Goal: Information Seeking & Learning: Learn about a topic

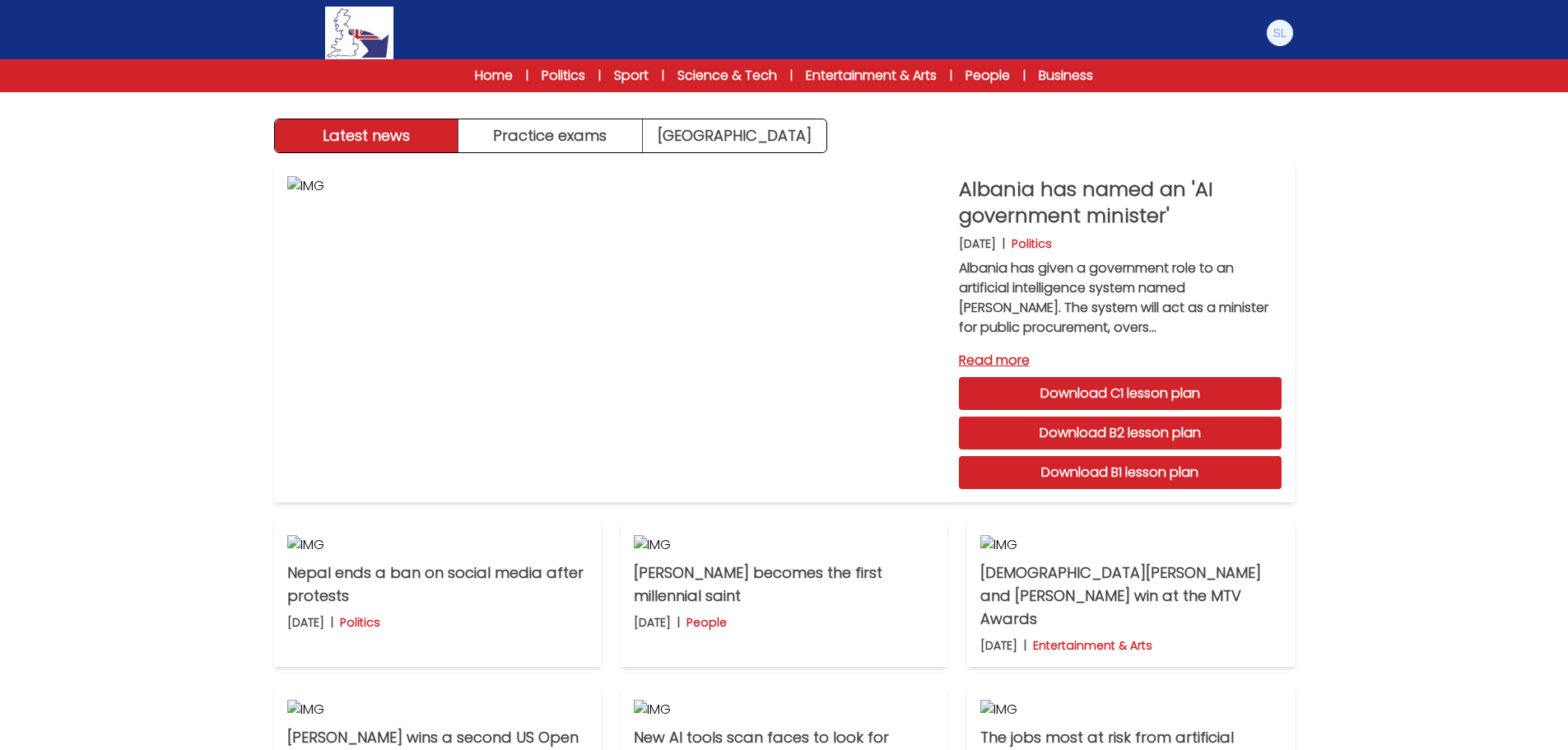
click at [500, 17] on div "Manage Account My Account Language English Español Français B1 B2 C1 Logout" at bounding box center [784, 33] width 1021 height 52
click at [1281, 34] on img at bounding box center [1279, 33] width 27 height 27
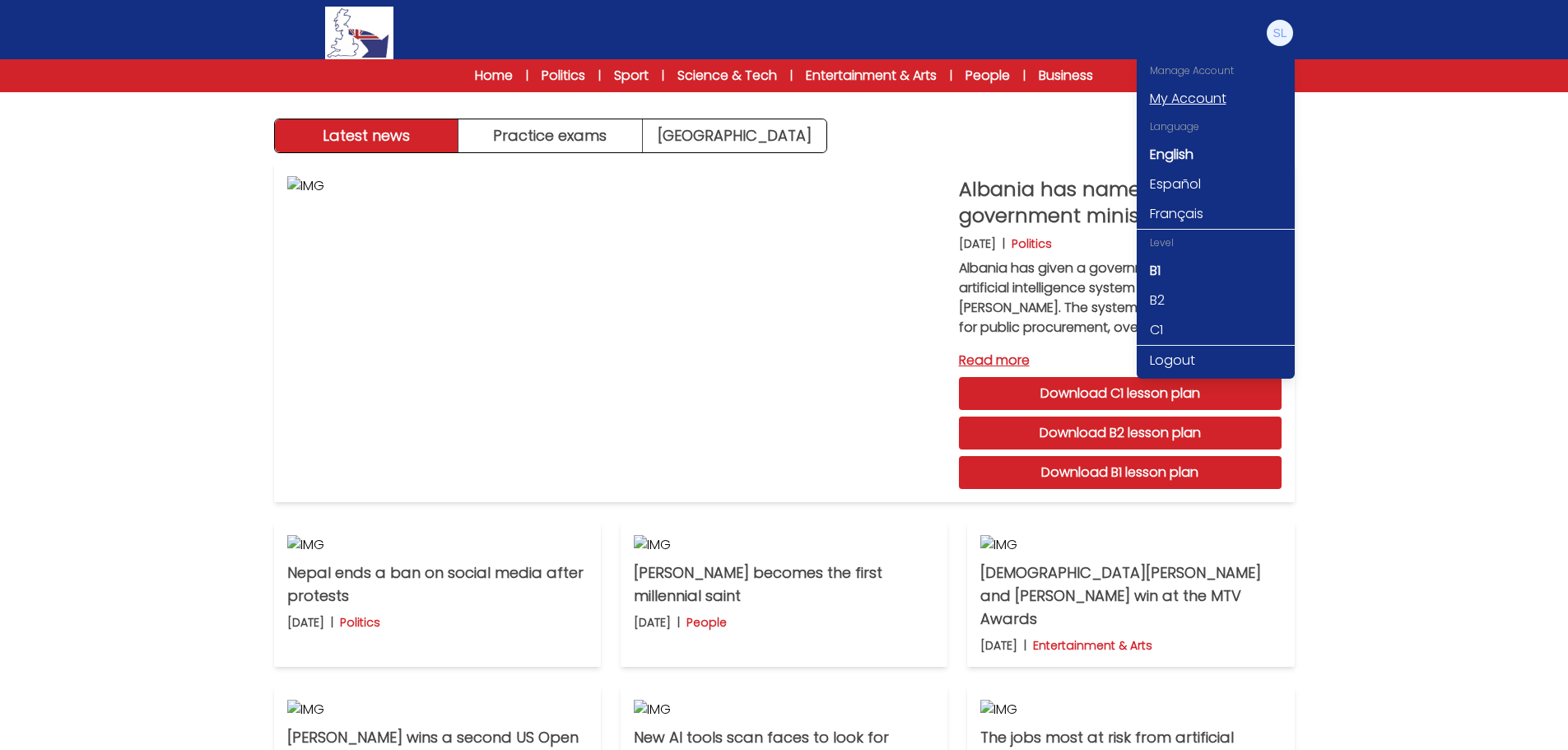
click at [1181, 96] on link "My Account" at bounding box center [1216, 99] width 158 height 30
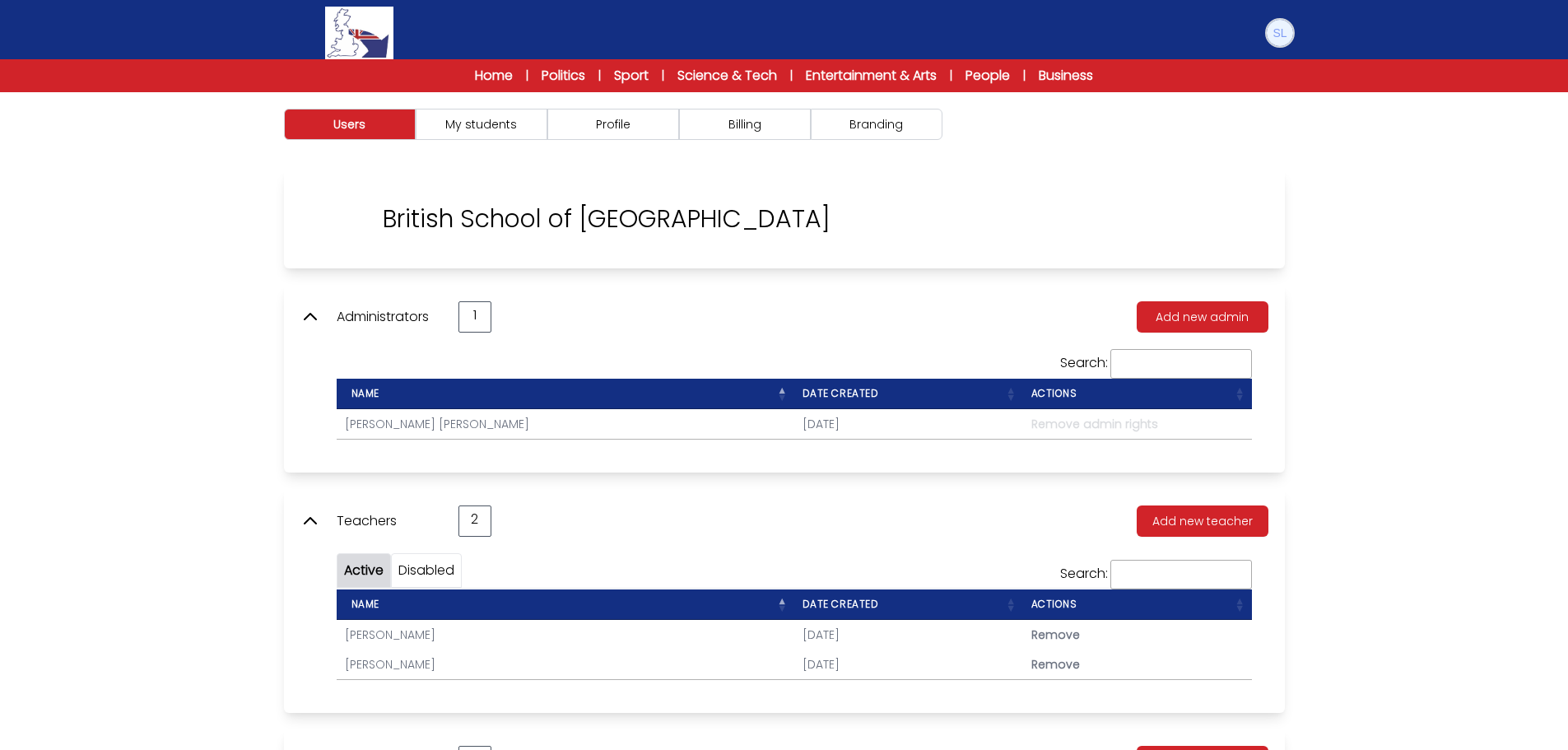
click at [1283, 39] on img at bounding box center [1279, 33] width 27 height 27
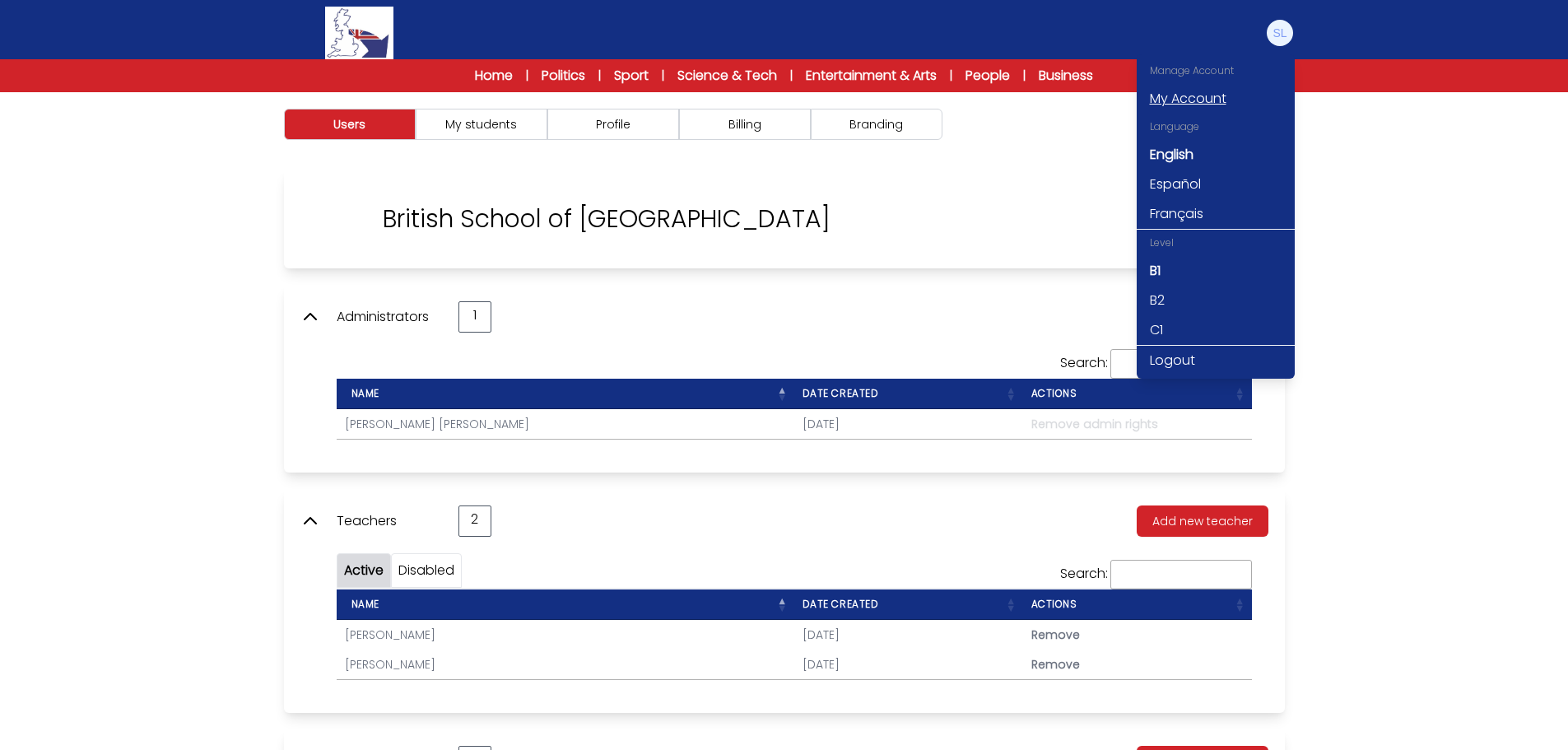
click at [1184, 101] on link "My Account" at bounding box center [1216, 99] width 158 height 30
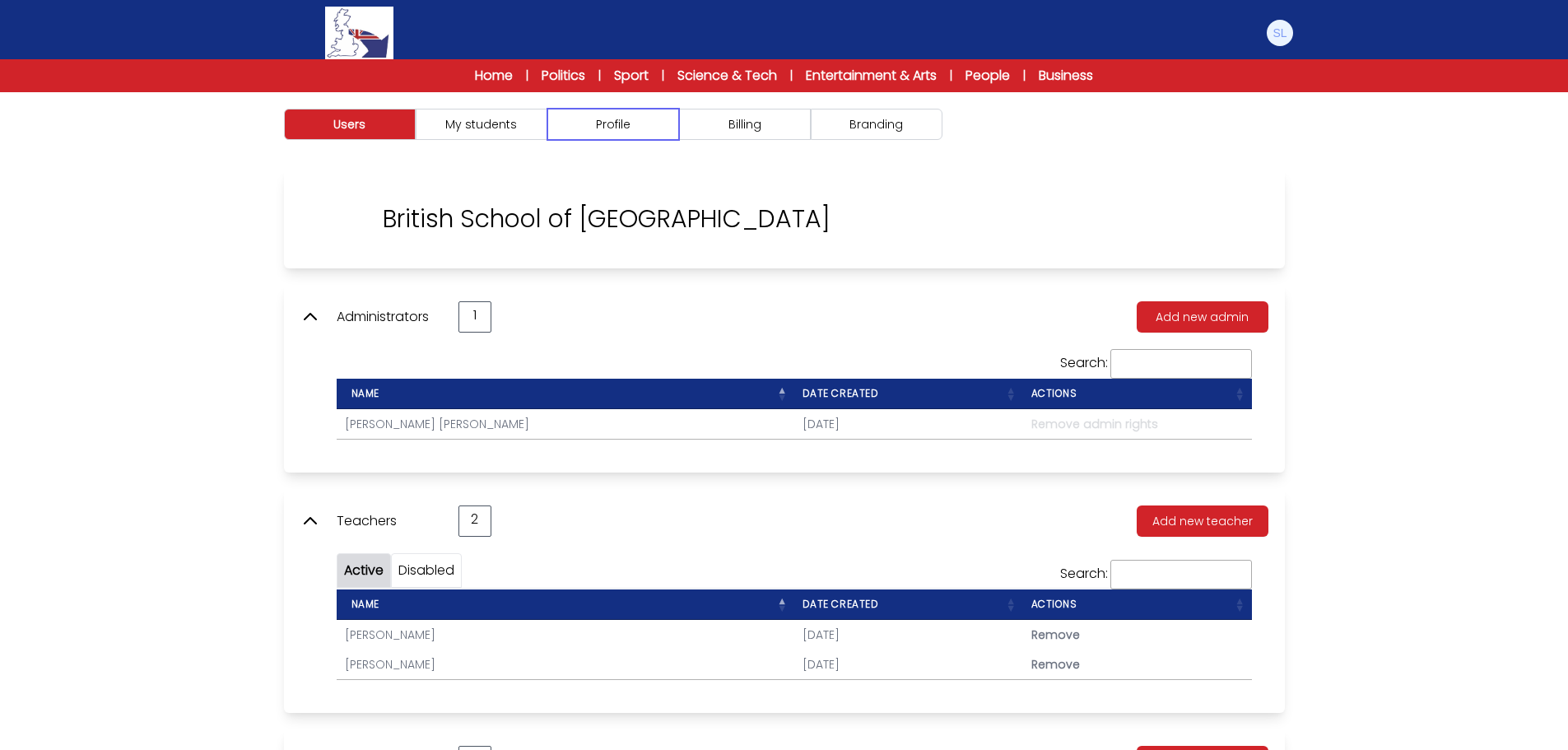
click at [629, 128] on button "Profile" at bounding box center [613, 125] width 131 height 32
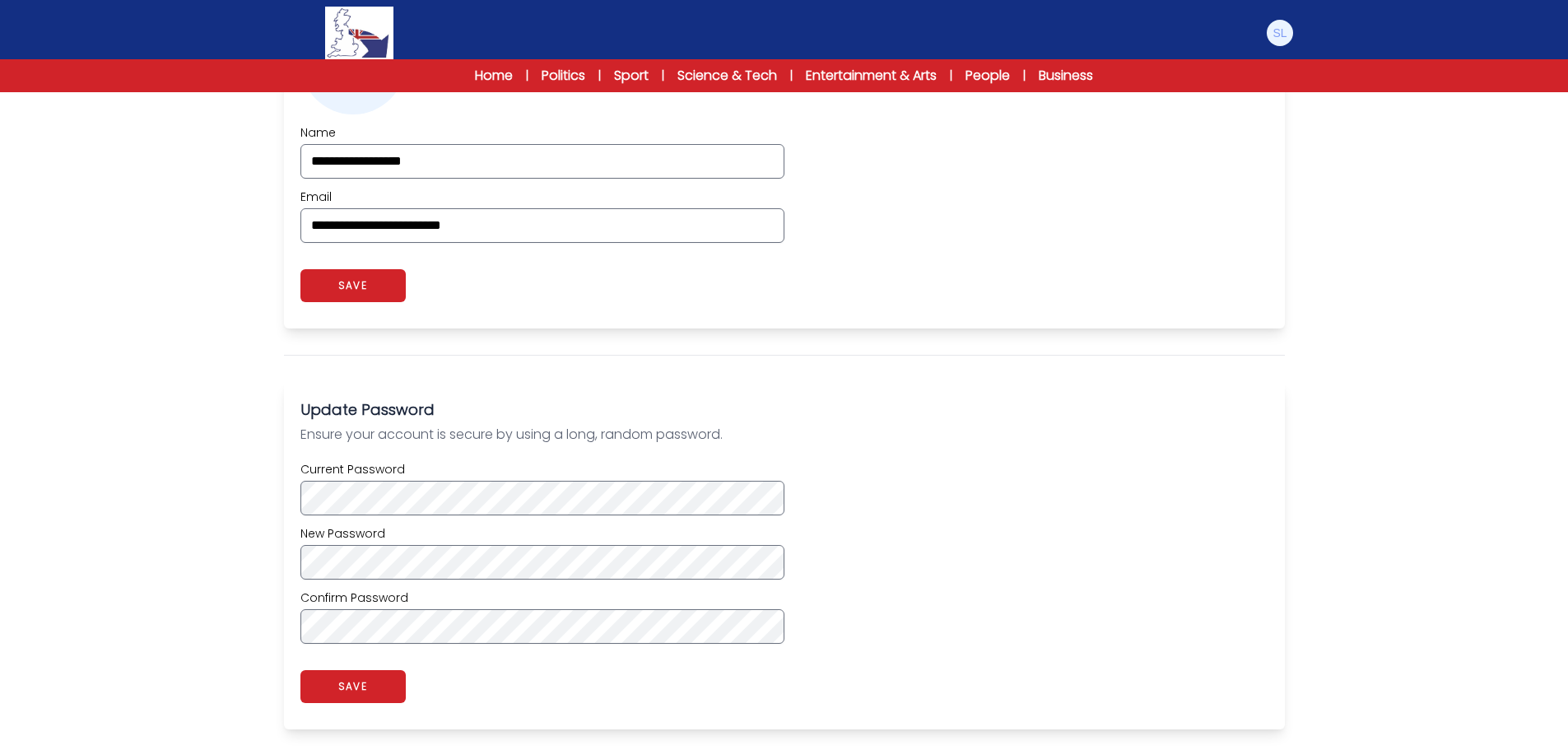
scroll to position [741, 0]
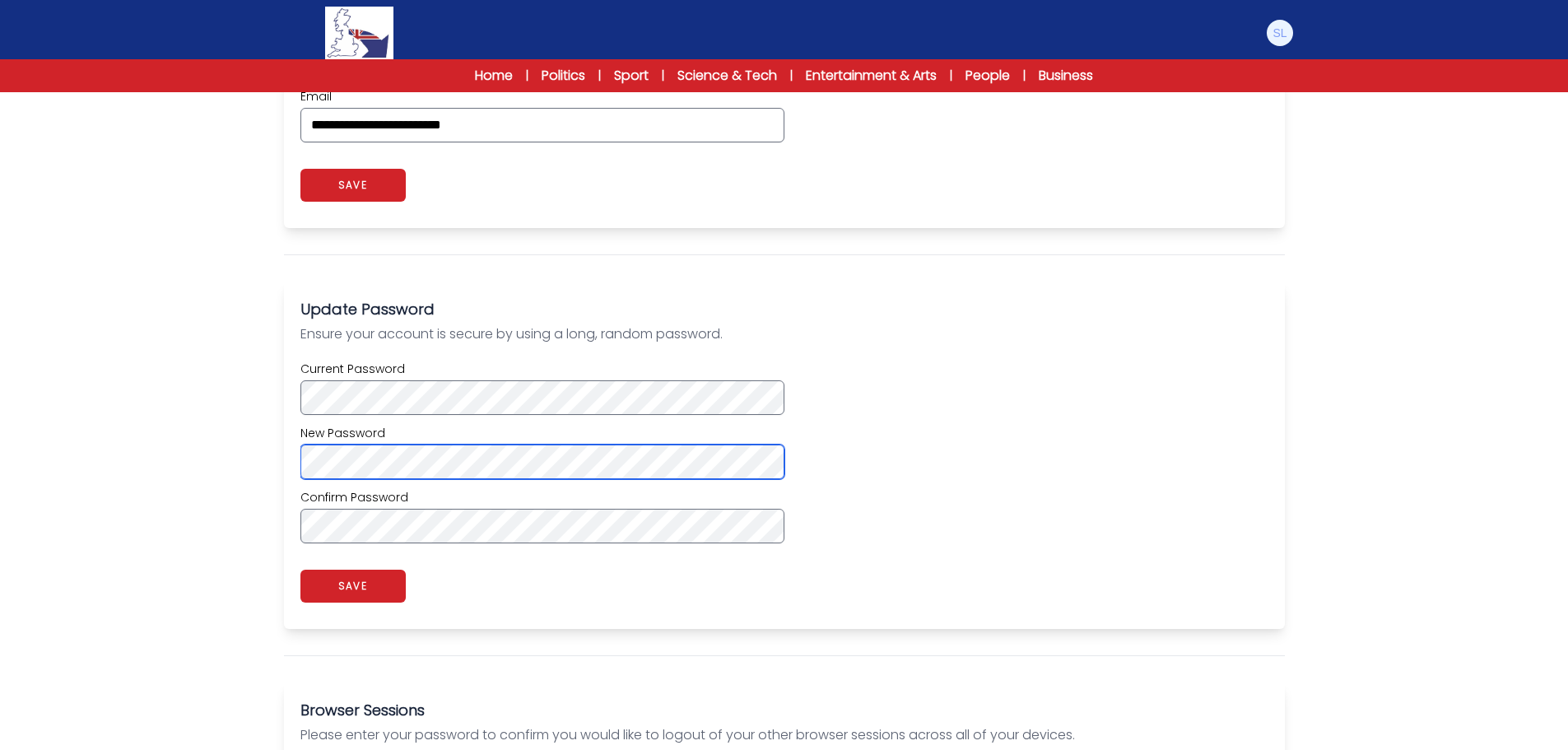
click at [215, 452] on div "Users My students Profile" at bounding box center [784, 123] width 1568 height 1543
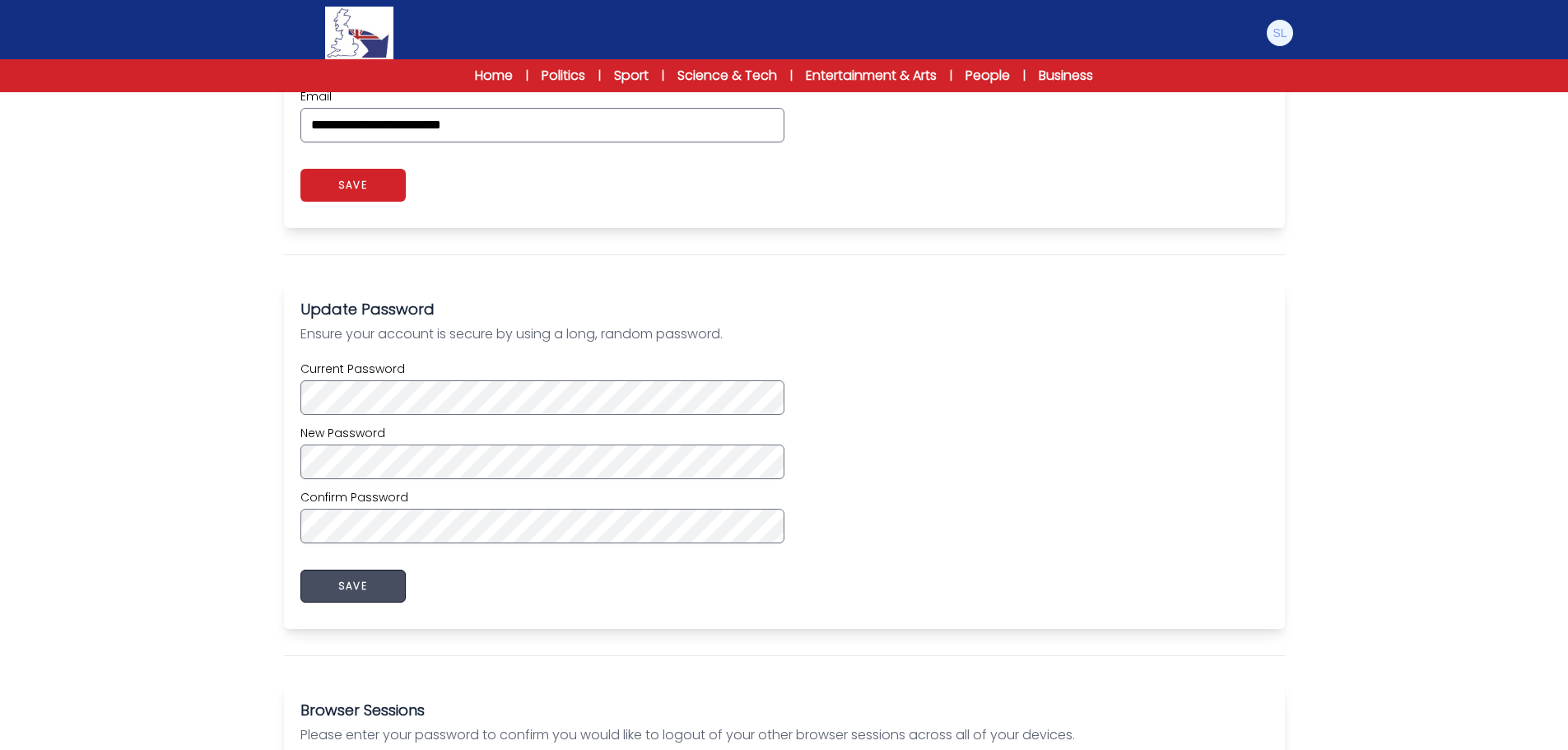
click at [315, 585] on button "SAVE" at bounding box center [353, 586] width 106 height 33
click at [387, 581] on button "SAVE" at bounding box center [353, 586] width 106 height 33
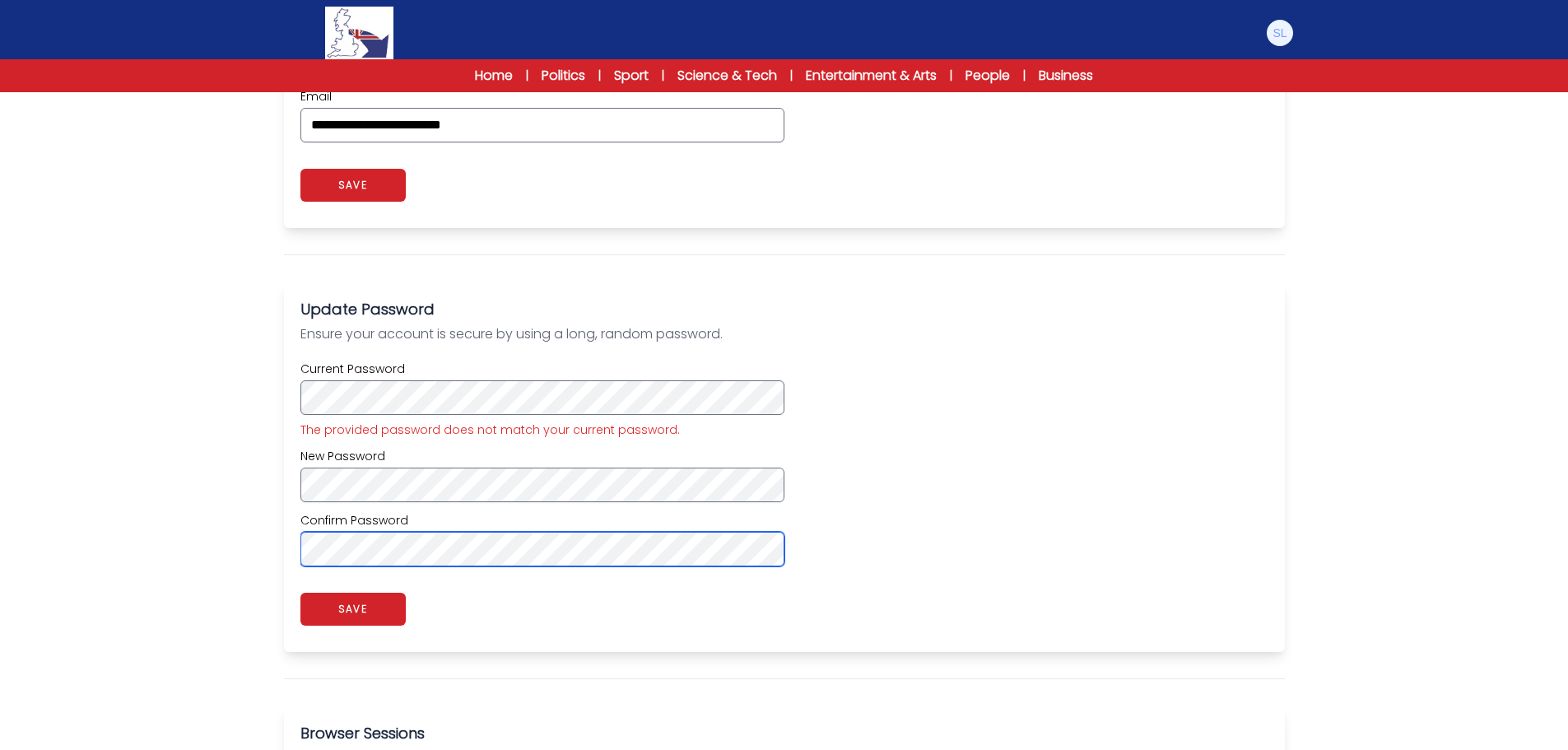
click at [194, 568] on div "Users My students Profile" at bounding box center [784, 134] width 1568 height 1567
drag, startPoint x: 402, startPoint y: 466, endPoint x: 230, endPoint y: 420, distance: 178.0
click at [230, 421] on div "Users My students Profile" at bounding box center [784, 134] width 1568 height 1567
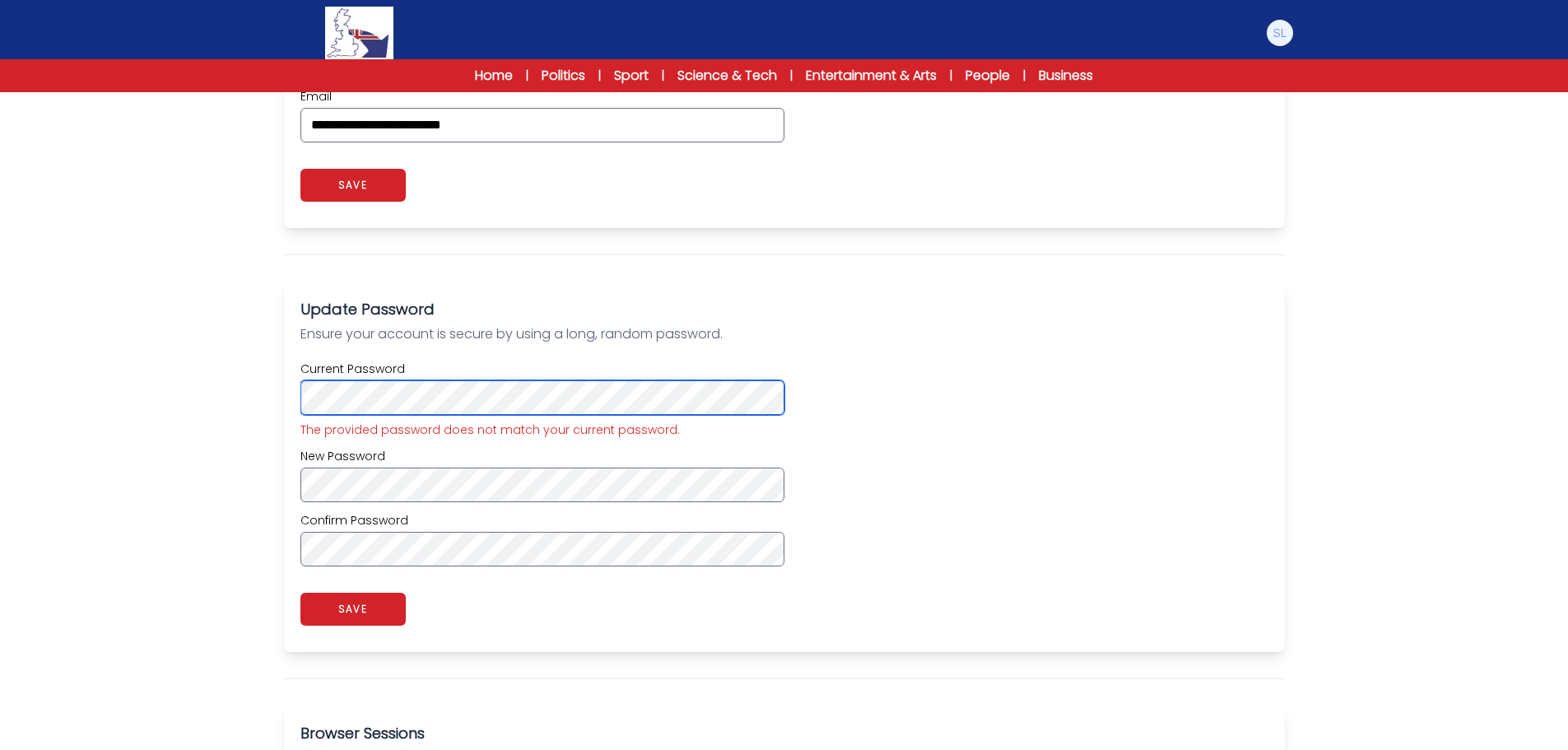
click at [260, 439] on div "**********" at bounding box center [784, 170] width 1054 height 1483
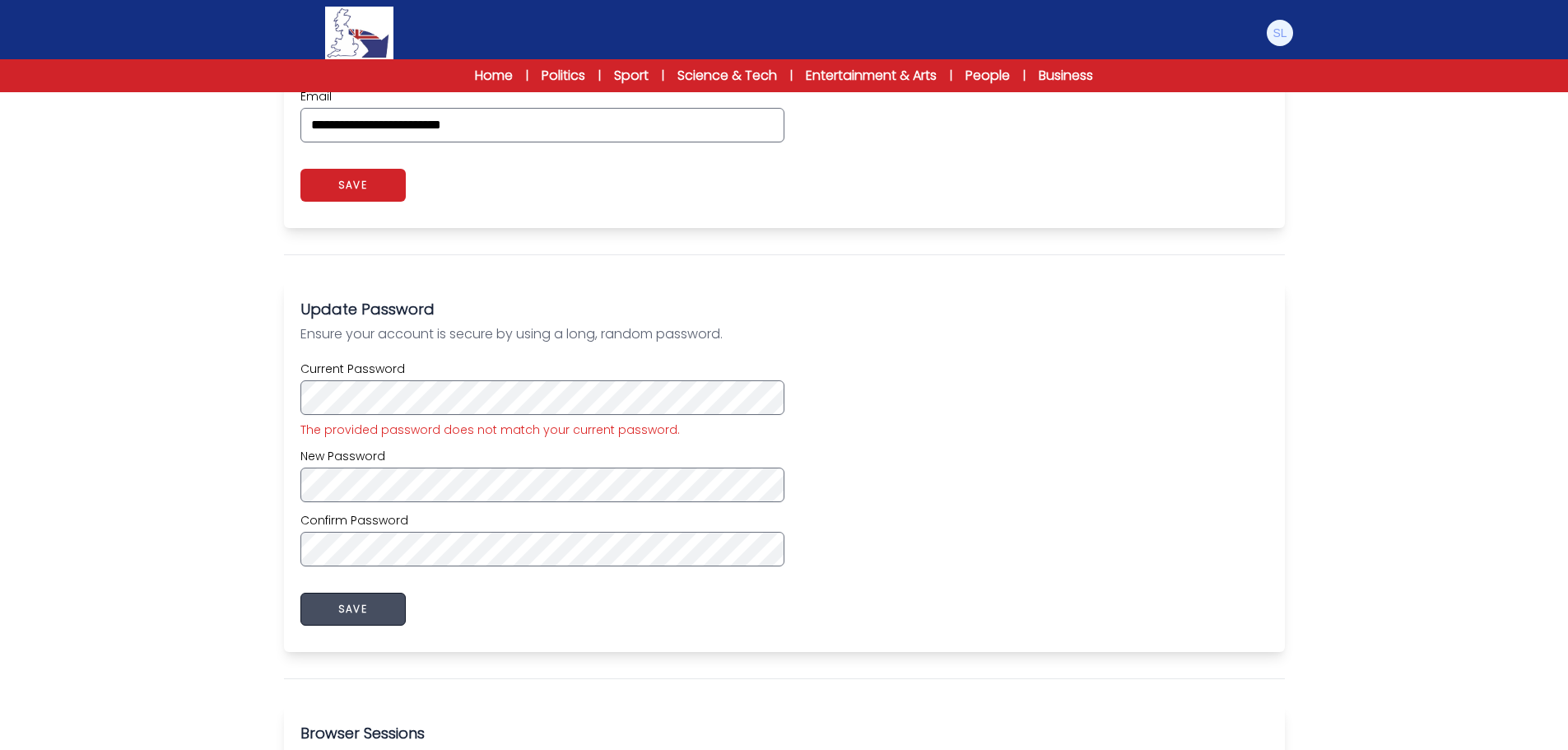
click at [398, 616] on button "SAVE" at bounding box center [353, 609] width 106 height 33
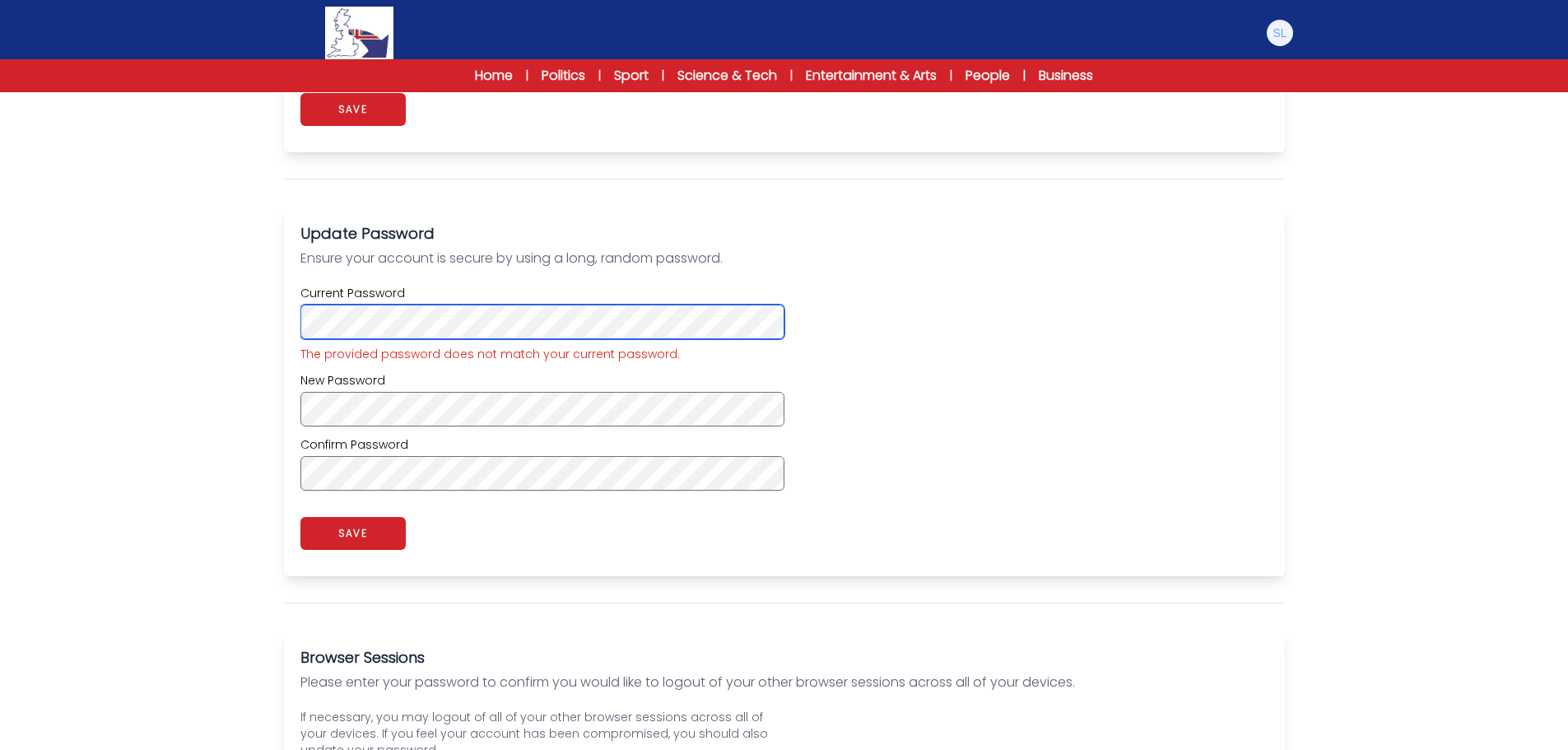
scroll to position [909, 0]
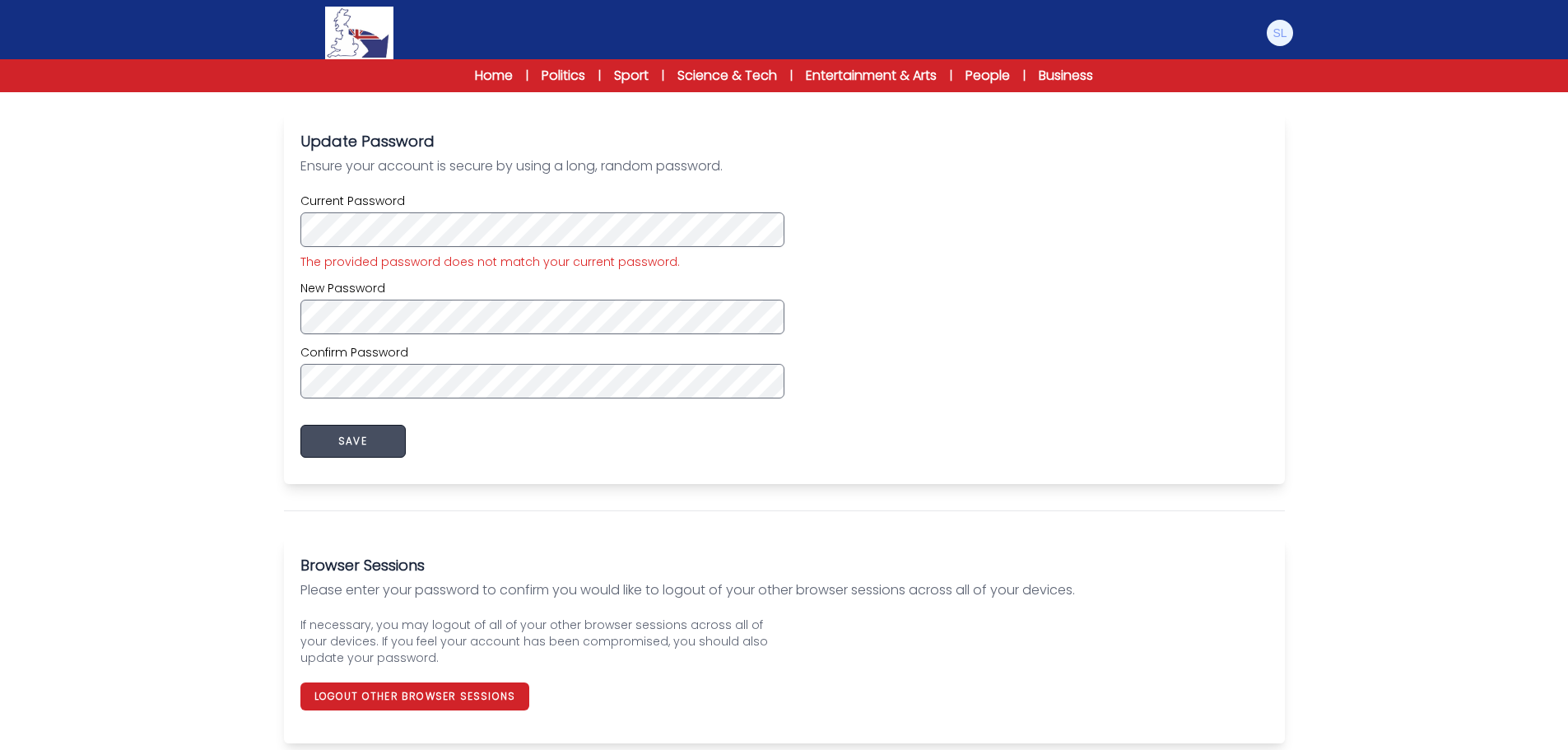
click at [387, 455] on button "SAVE" at bounding box center [353, 441] width 106 height 33
click at [386, 453] on button "SAVE" at bounding box center [353, 441] width 106 height 33
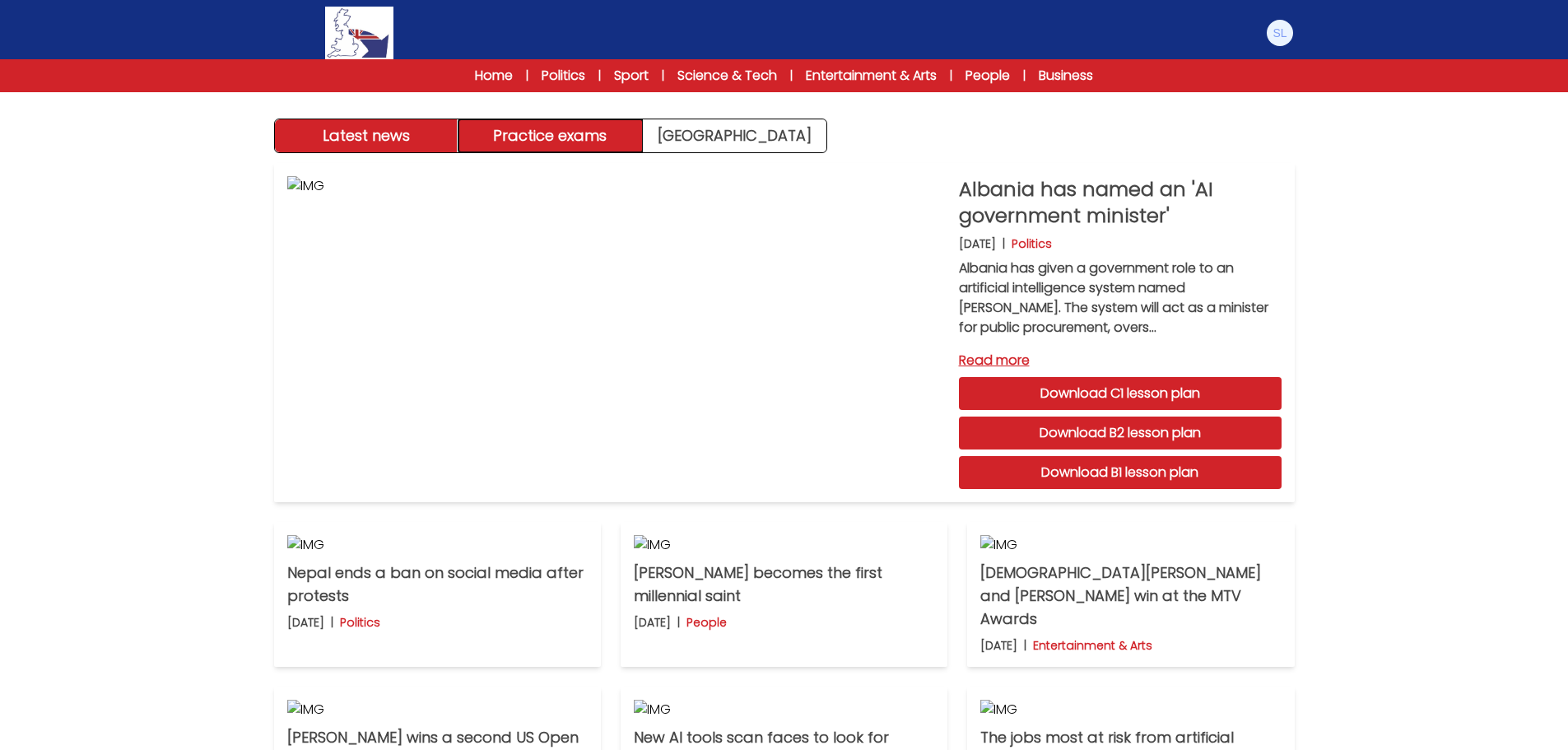
click at [550, 136] on button "Practice exams" at bounding box center [550, 135] width 185 height 33
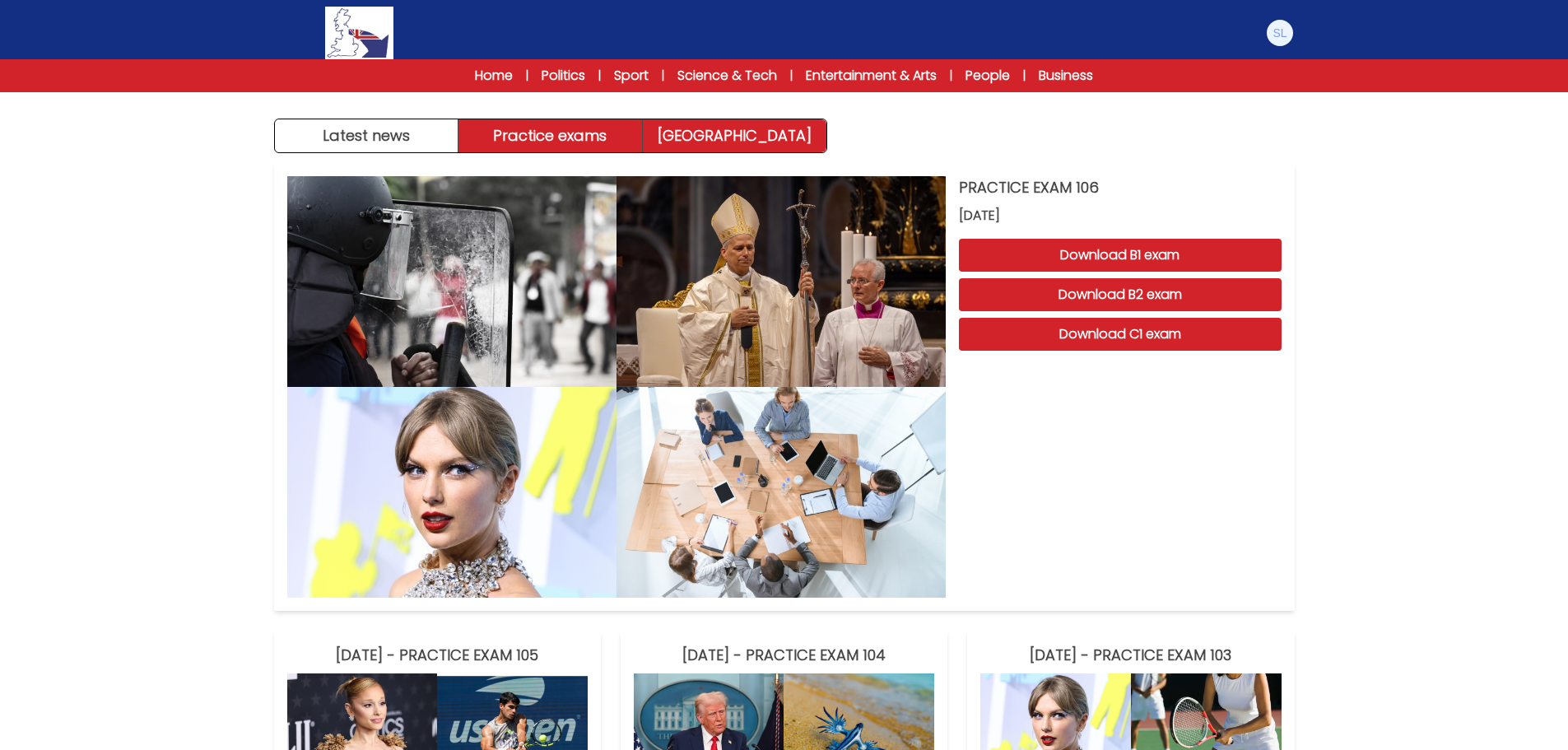
click at [741, 135] on link "[GEOGRAPHIC_DATA]" at bounding box center [735, 135] width 184 height 33
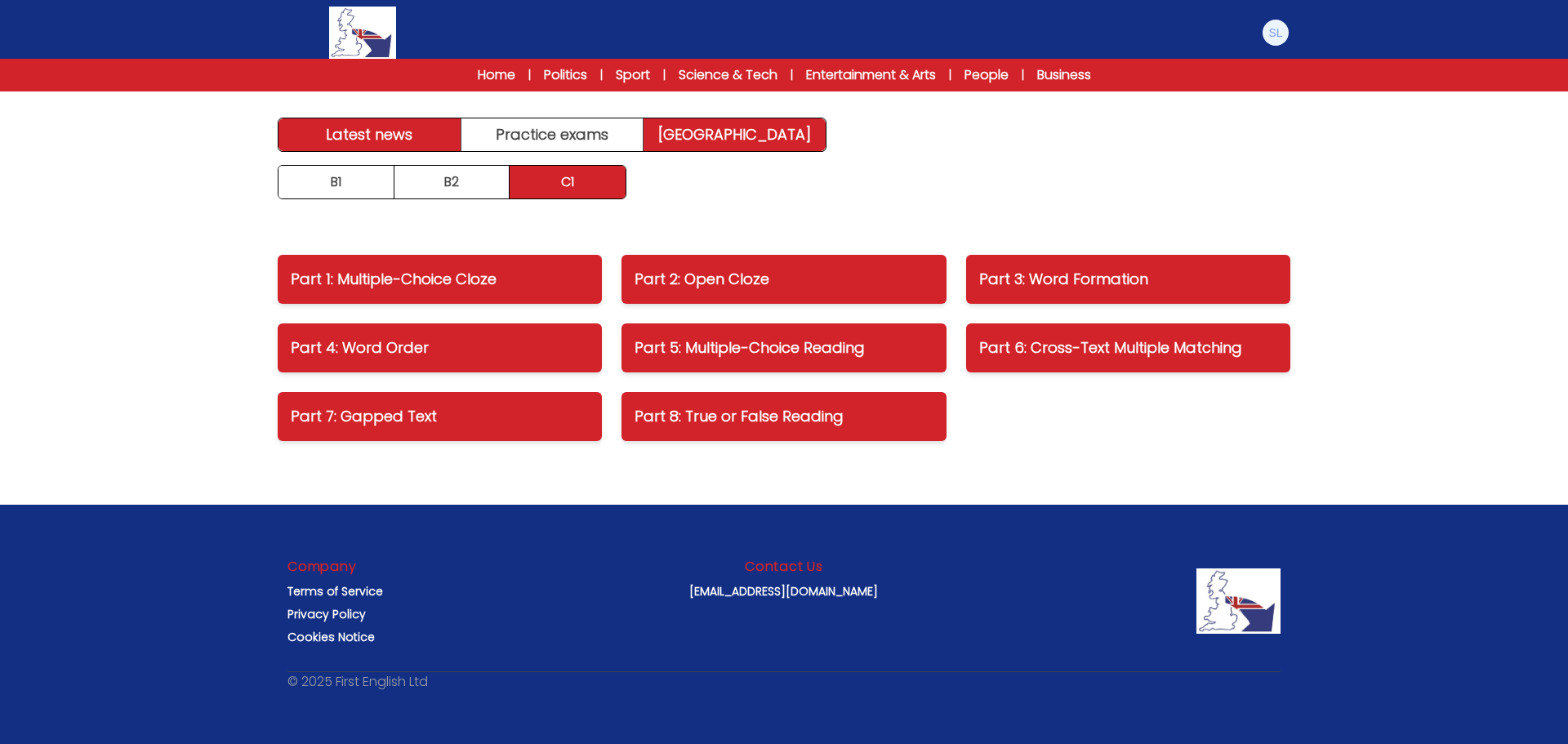
click at [365, 134] on link "Latest news" at bounding box center [369, 134] width 183 height 32
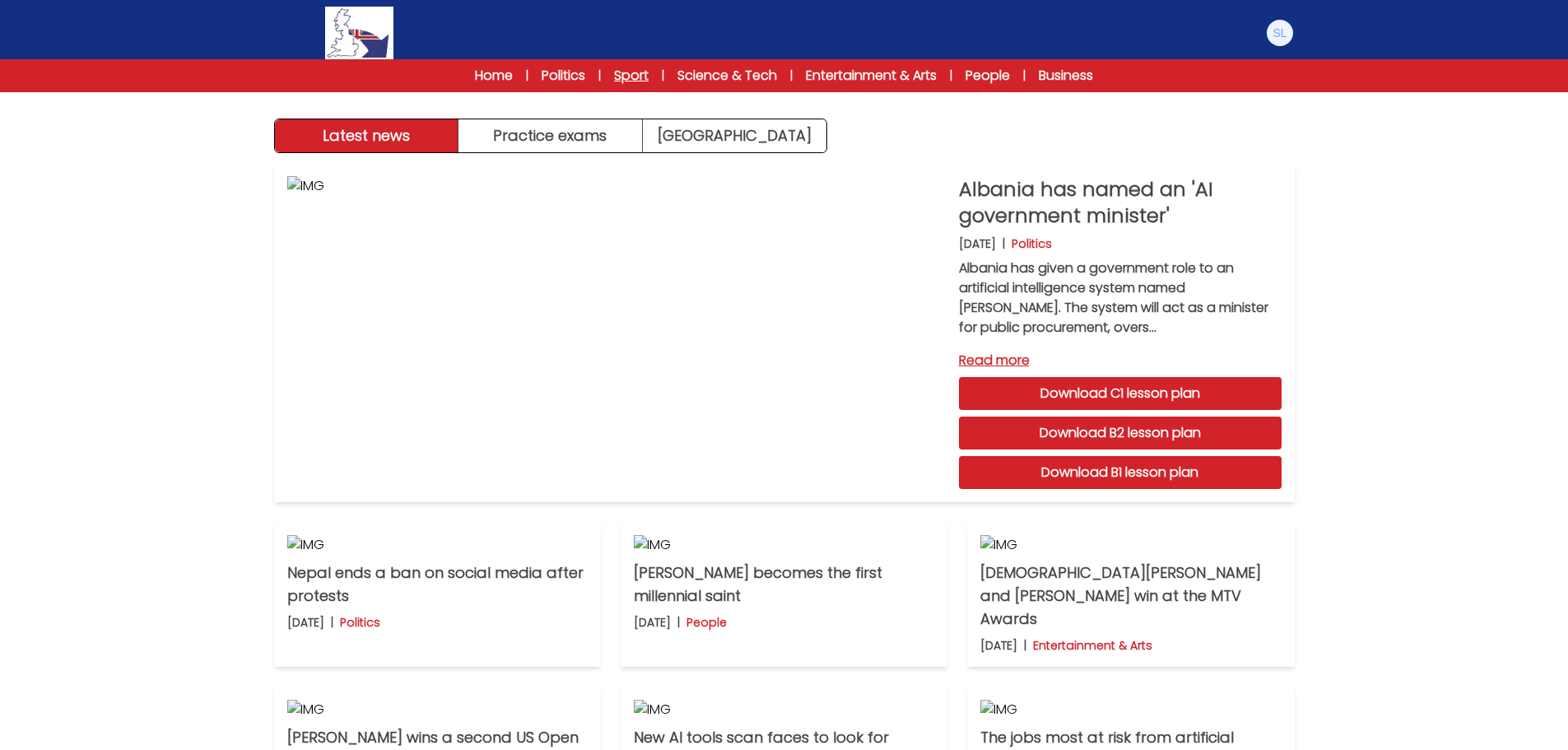
click at [629, 71] on link "Sport" at bounding box center [631, 76] width 35 height 20
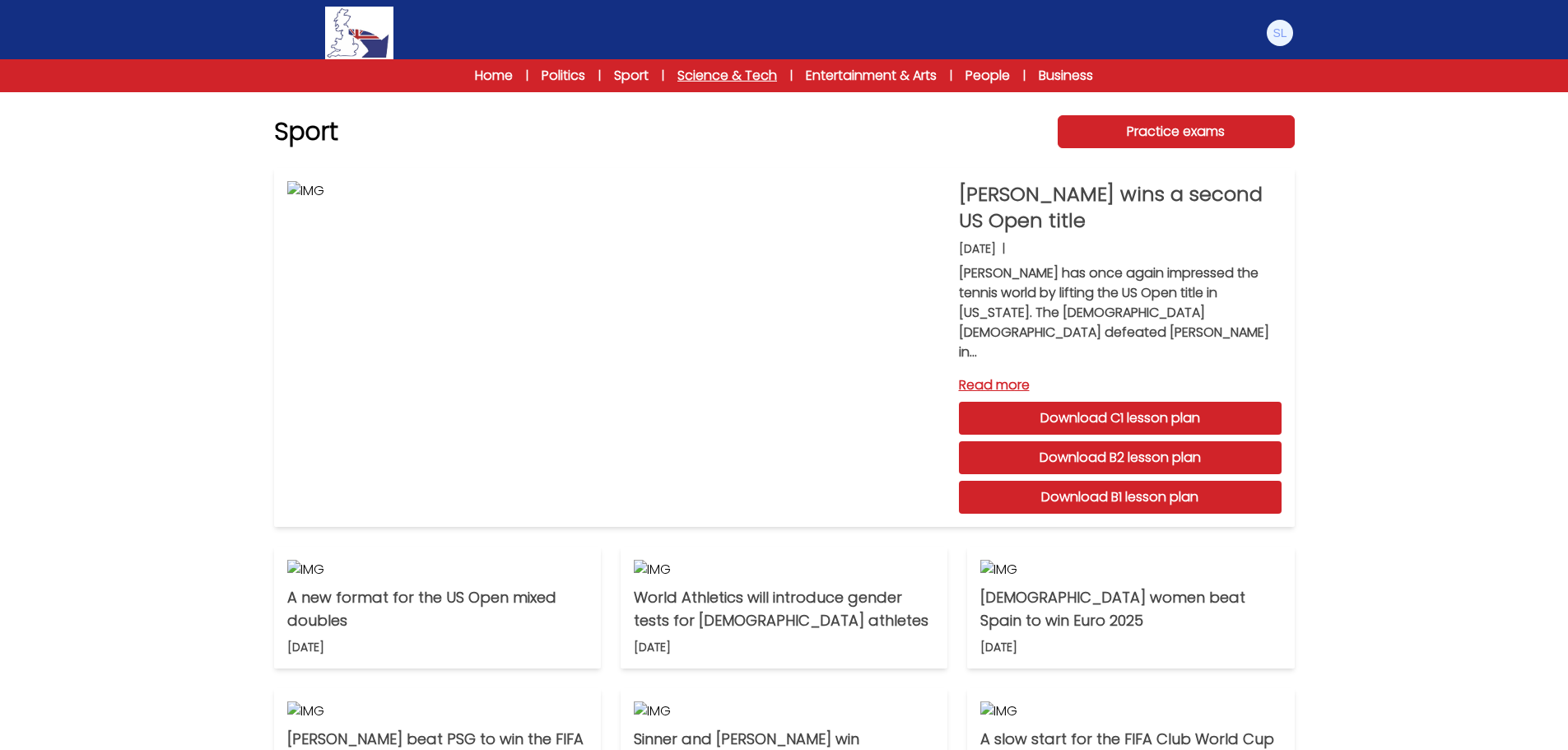
click at [718, 73] on link "Science & Tech" at bounding box center [727, 76] width 100 height 20
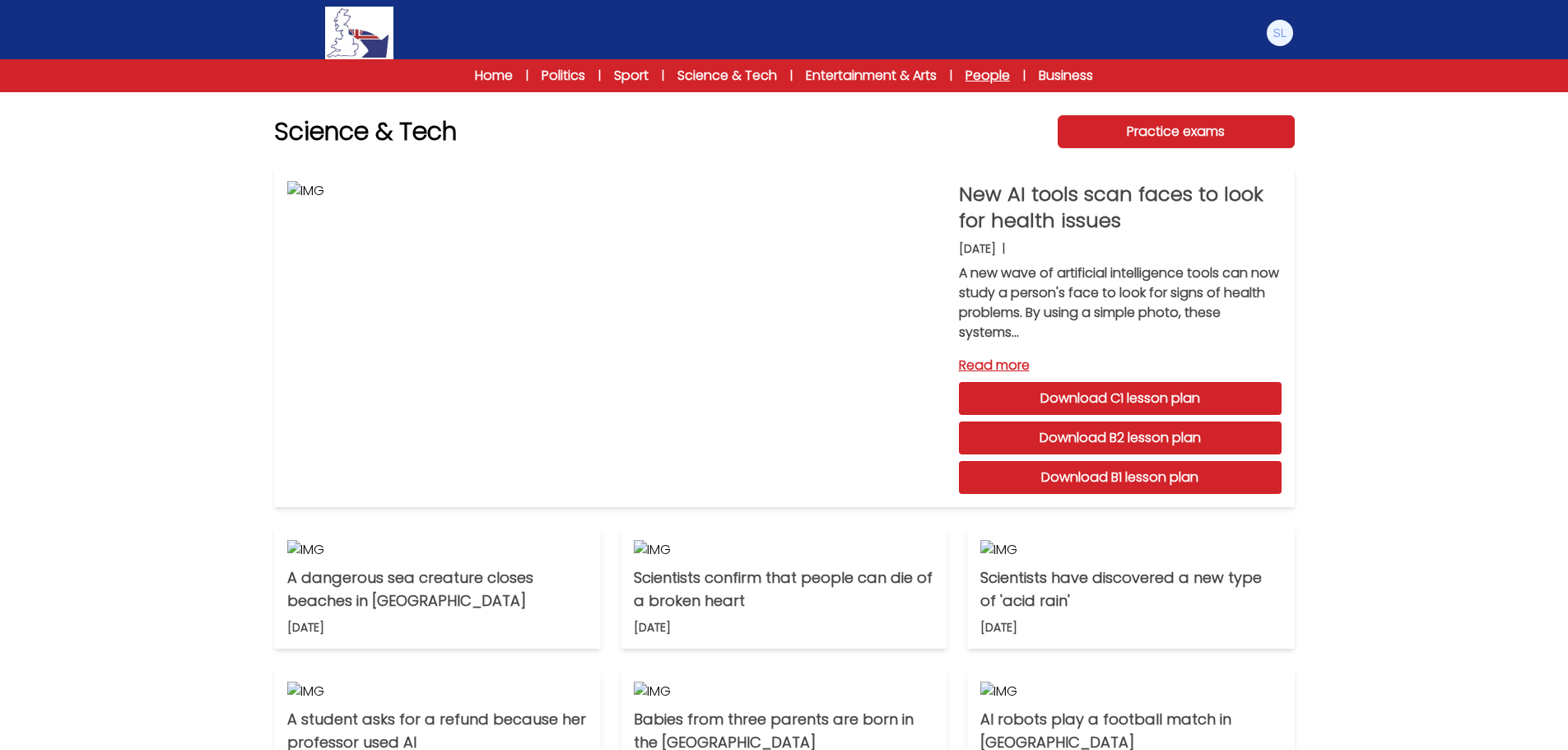
click at [986, 72] on link "People" at bounding box center [987, 76] width 44 height 20
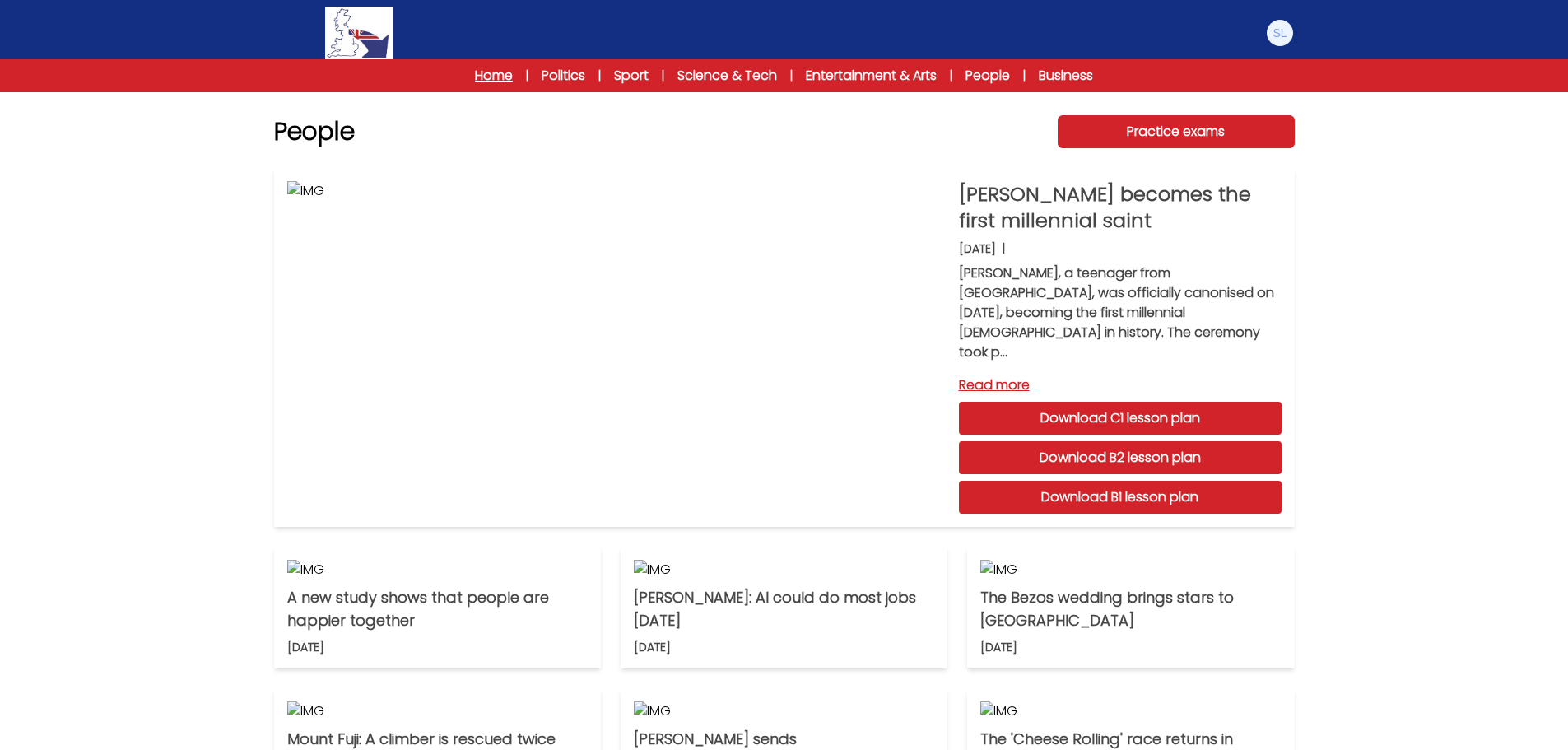
click at [496, 76] on link "Home" at bounding box center [494, 76] width 38 height 20
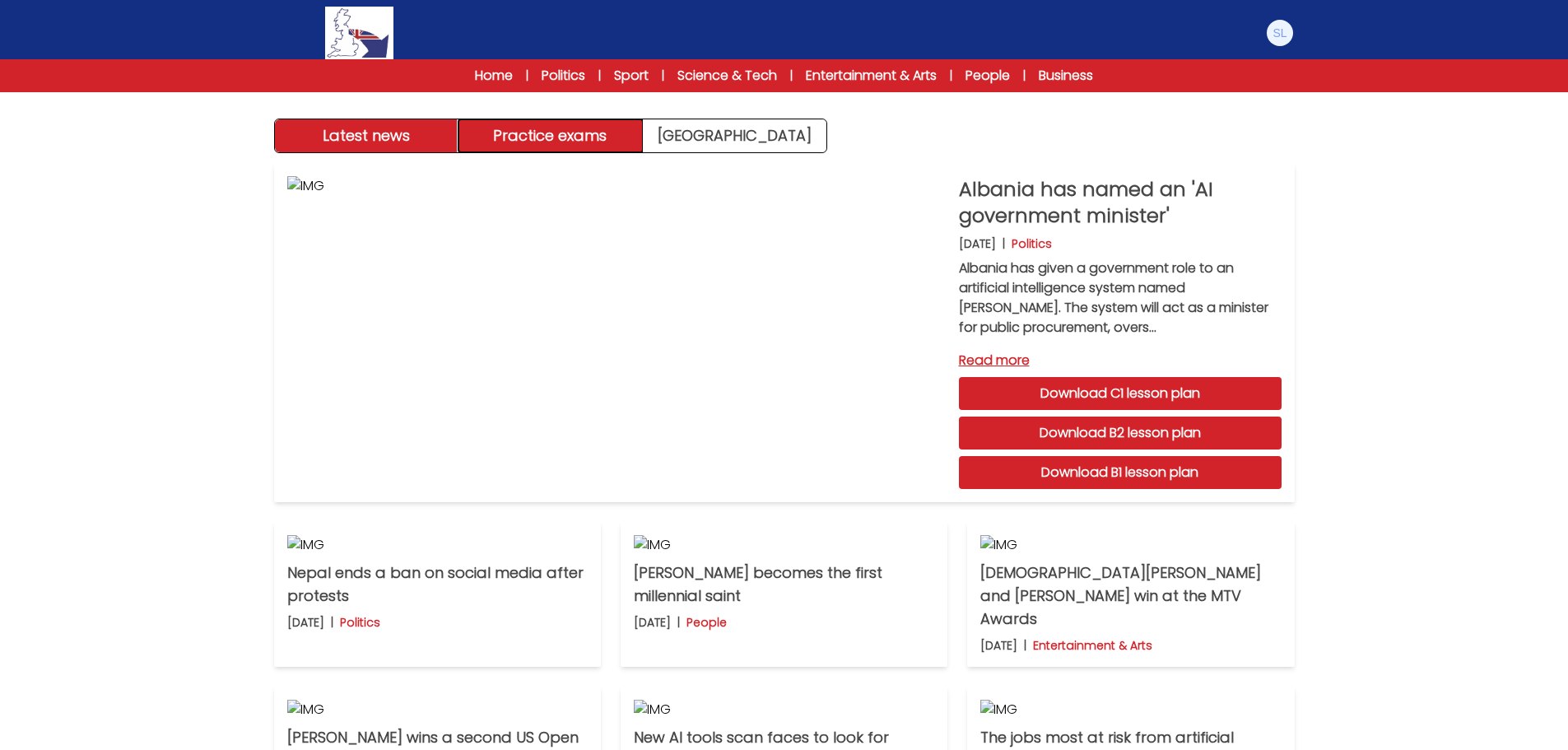
click at [544, 140] on button "Practice exams" at bounding box center [550, 135] width 185 height 33
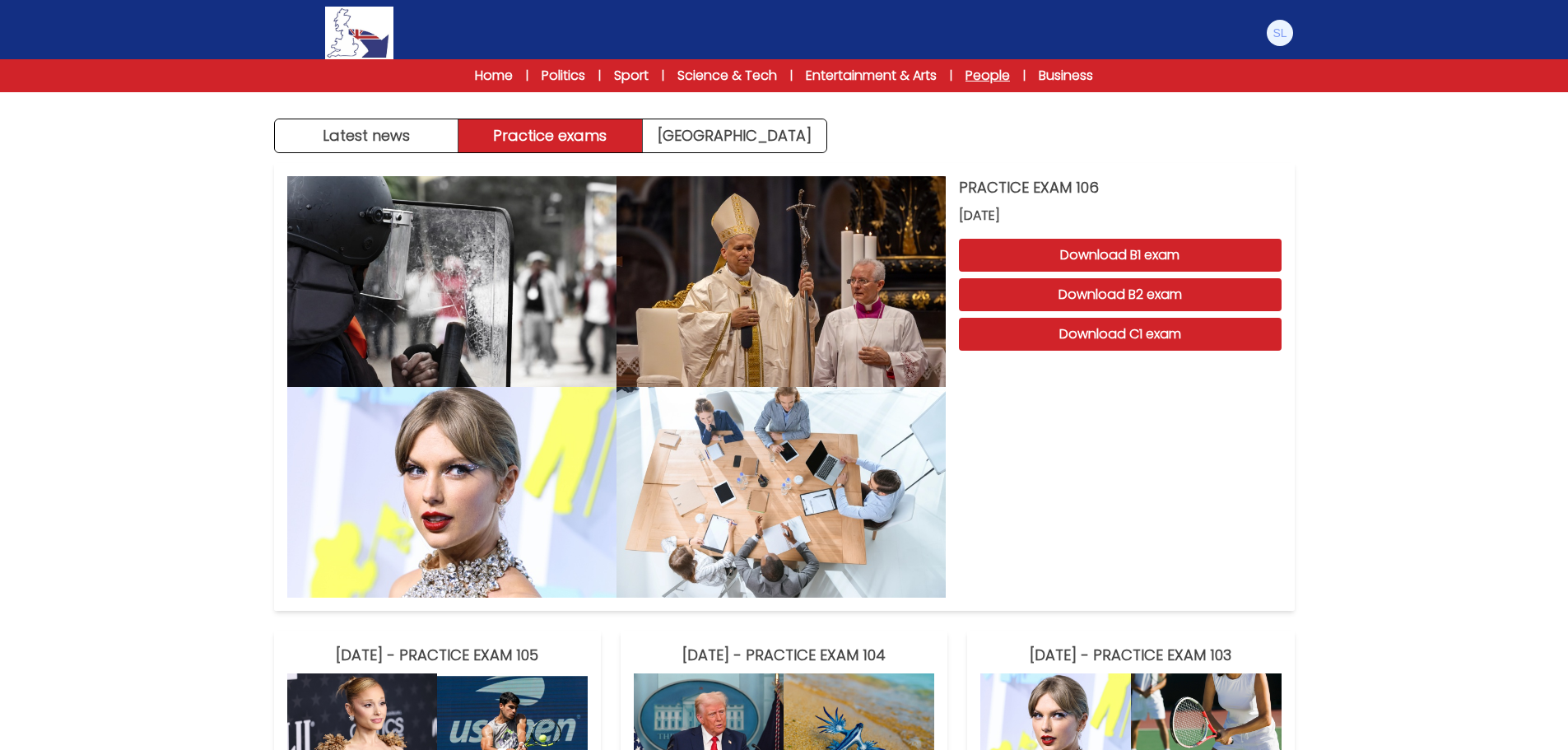
click at [984, 76] on link "People" at bounding box center [987, 76] width 44 height 20
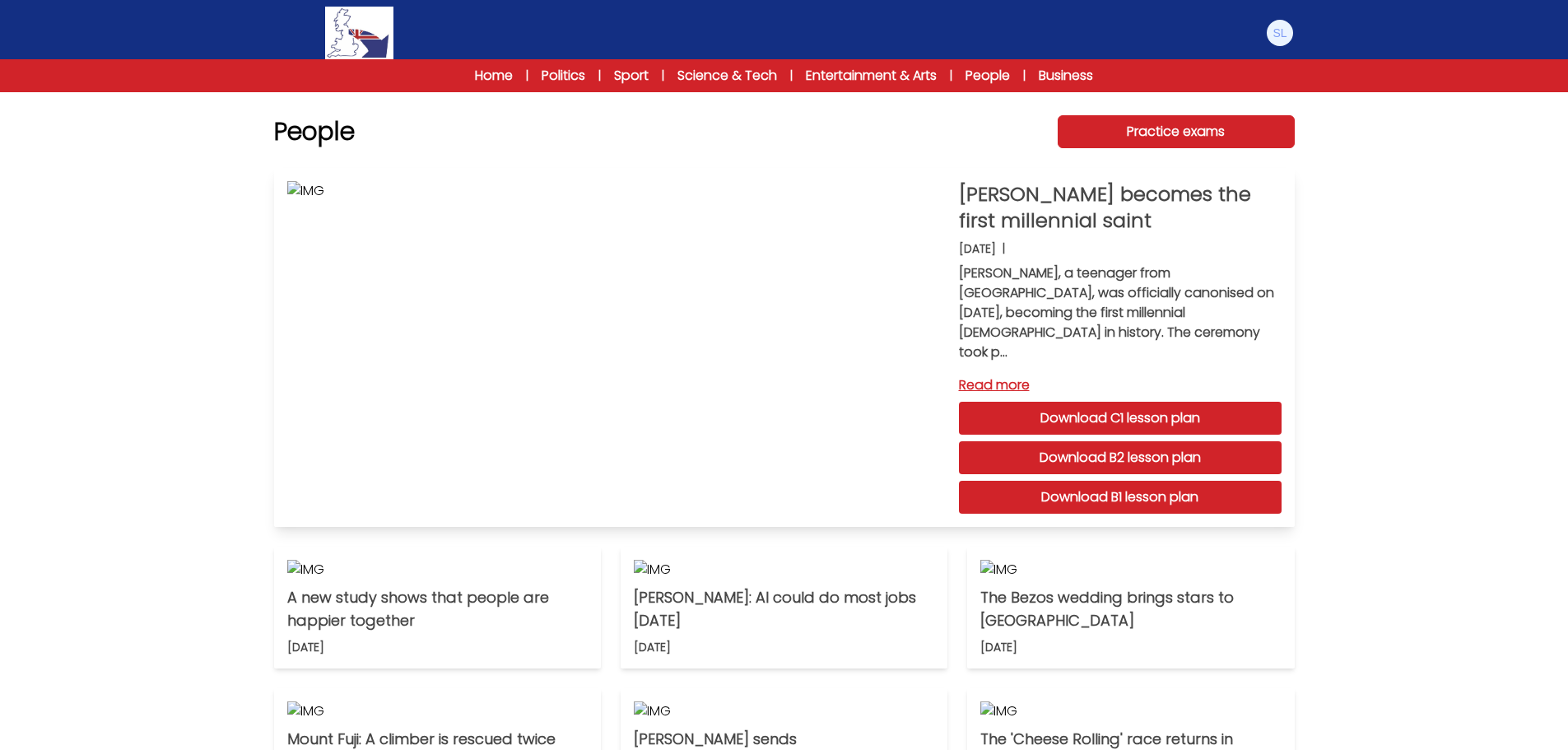
click at [1028, 214] on p "[PERSON_NAME] becomes the first millennial saint" at bounding box center [1120, 207] width 323 height 52
click at [733, 264] on img at bounding box center [617, 347] width 659 height 333
click at [990, 375] on link "Read more" at bounding box center [1120, 385] width 323 height 20
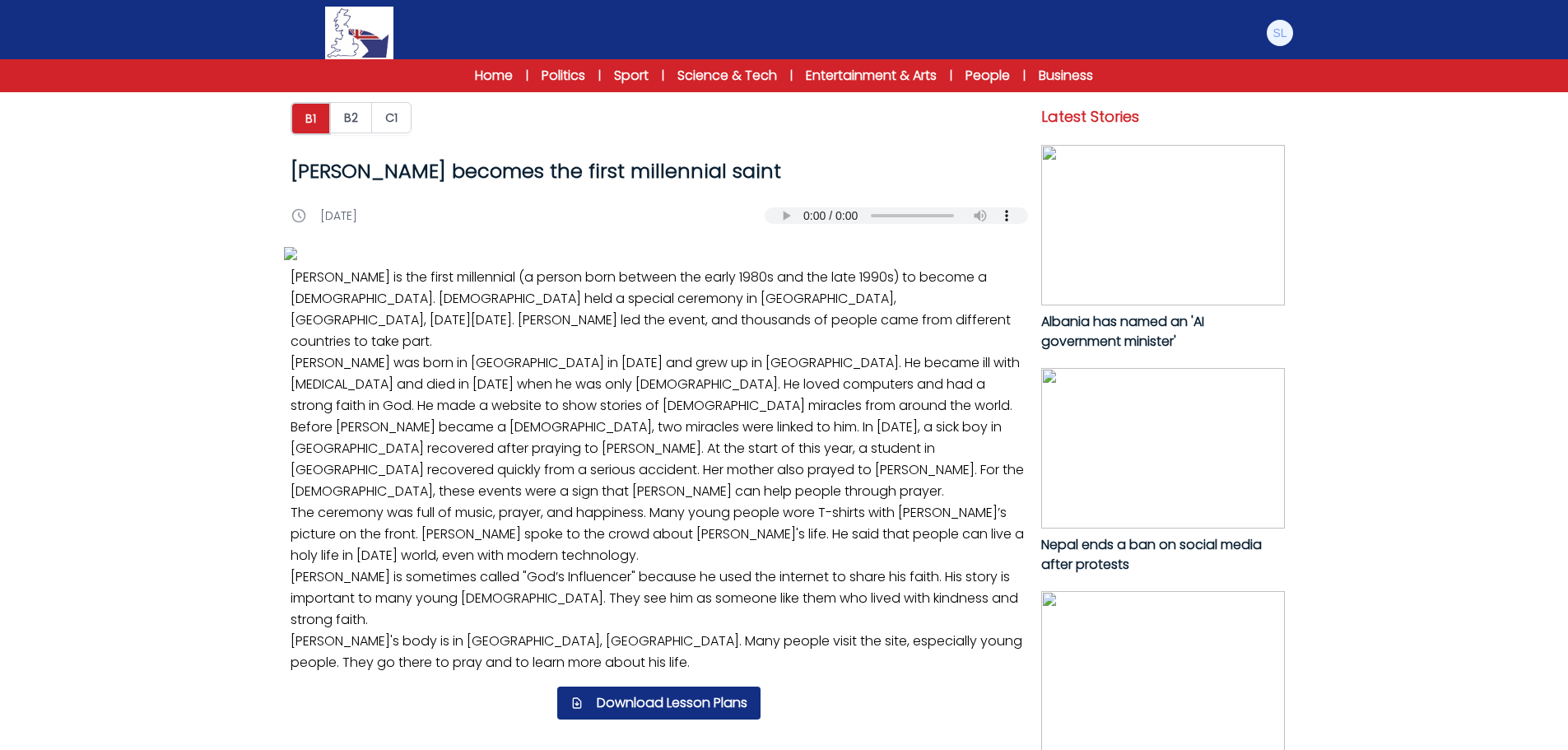
click at [941, 260] on img at bounding box center [659, 253] width 751 height 13
click at [352, 116] on button "B2" at bounding box center [351, 118] width 41 height 32
